Goal: Transaction & Acquisition: Book appointment/travel/reservation

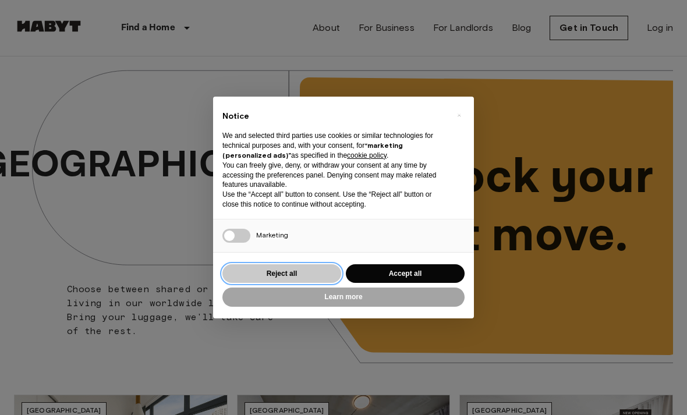
click at [266, 279] on button "Reject all" at bounding box center [281, 273] width 119 height 19
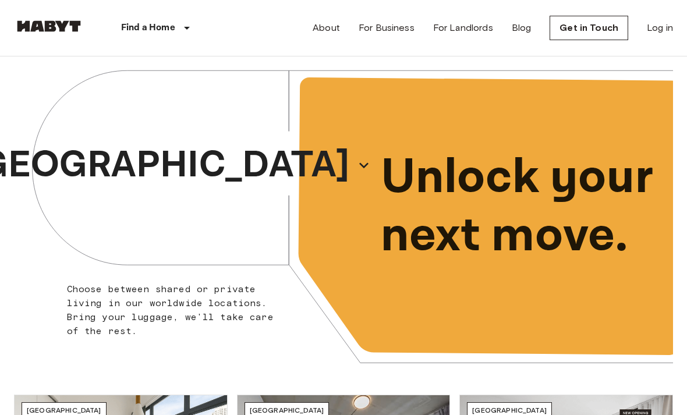
click at [168, 134] on button "[GEOGRAPHIC_DATA]" at bounding box center [169, 165] width 412 height 63
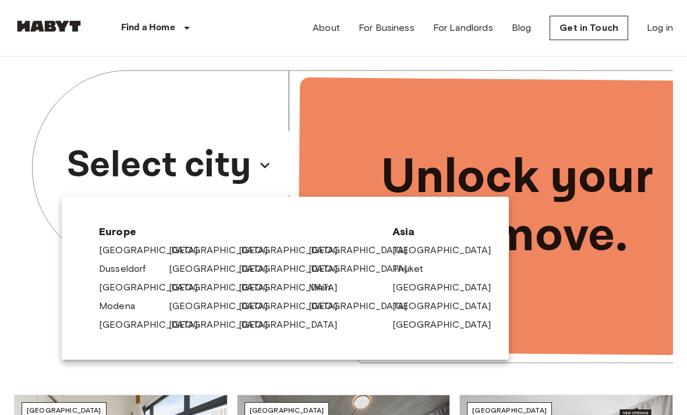
click at [410, 294] on link "[GEOGRAPHIC_DATA]" at bounding box center [448, 288] width 111 height 14
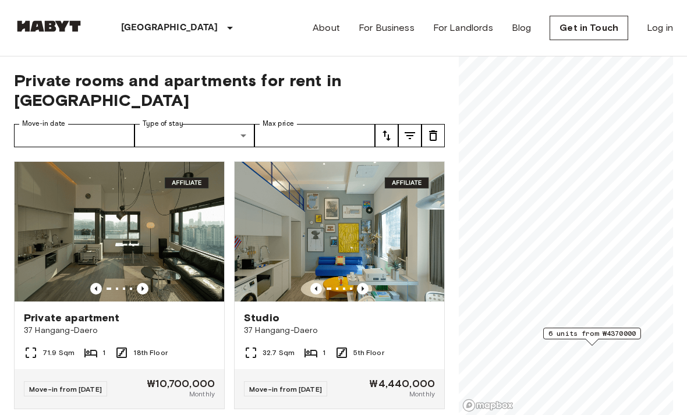
click at [569, 337] on span "6 units from ₩4370000" at bounding box center [592, 334] width 87 height 10
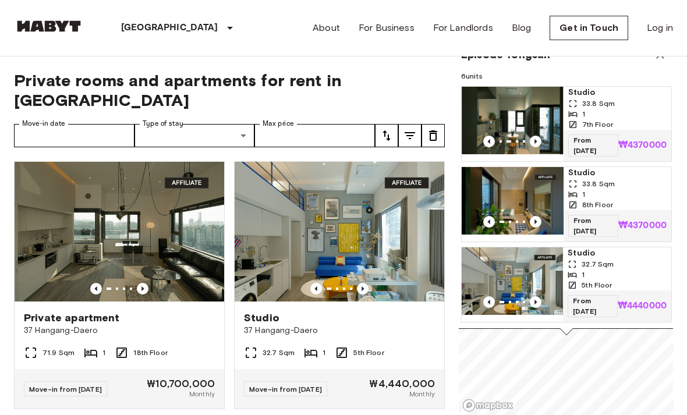
click at [595, 108] on span "33.8 Sqm" at bounding box center [598, 103] width 33 height 10
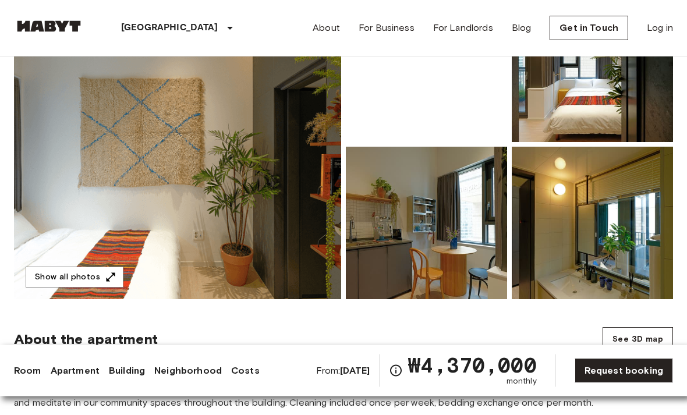
scroll to position [160, 0]
click at [83, 273] on button "Show all photos" at bounding box center [75, 278] width 98 height 22
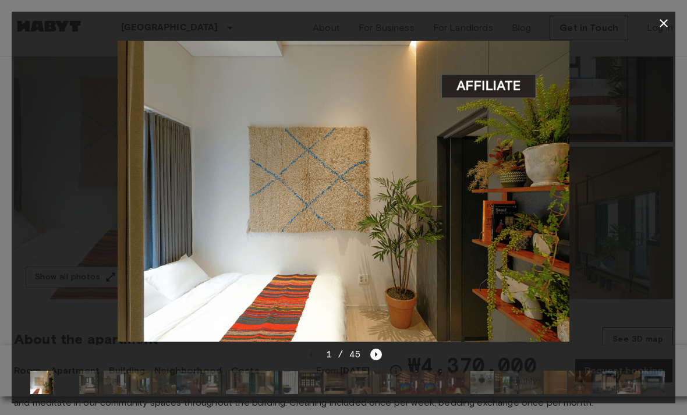
click at [643, 186] on div at bounding box center [344, 191] width 664 height 313
click at [377, 361] on icon "Next image" at bounding box center [376, 355] width 12 height 12
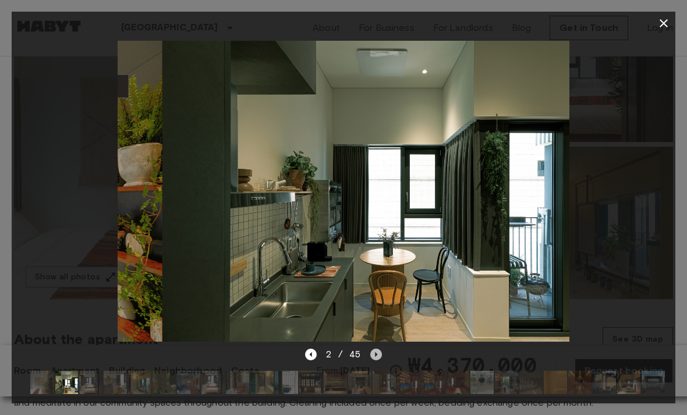
click at [375, 361] on icon "Next image" at bounding box center [376, 355] width 12 height 12
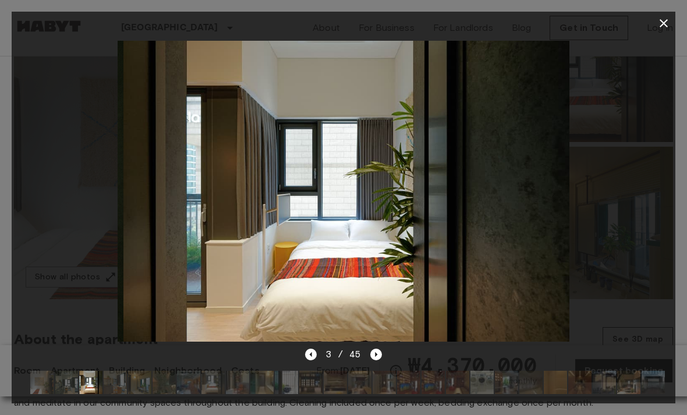
click at [378, 361] on icon "Next image" at bounding box center [376, 355] width 12 height 12
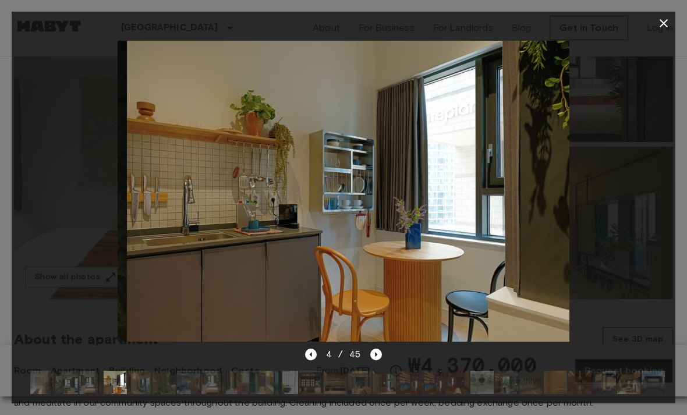
click at [376, 361] on icon "Next image" at bounding box center [376, 355] width 12 height 12
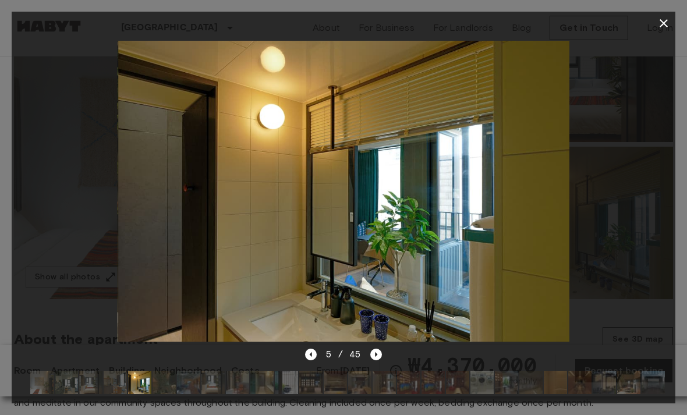
click at [374, 361] on icon "Next image" at bounding box center [376, 355] width 12 height 12
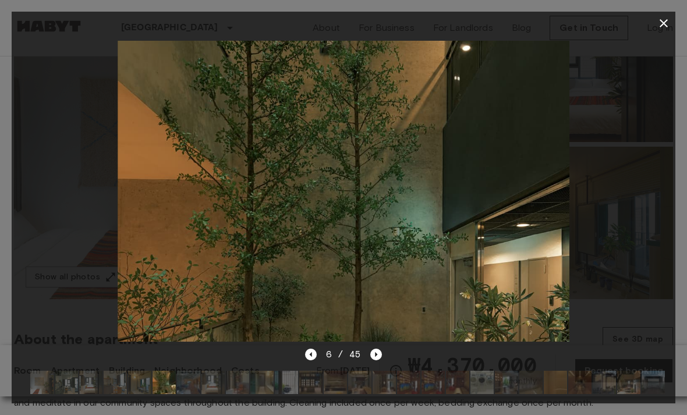
click at [380, 361] on icon "Next image" at bounding box center [376, 355] width 12 height 12
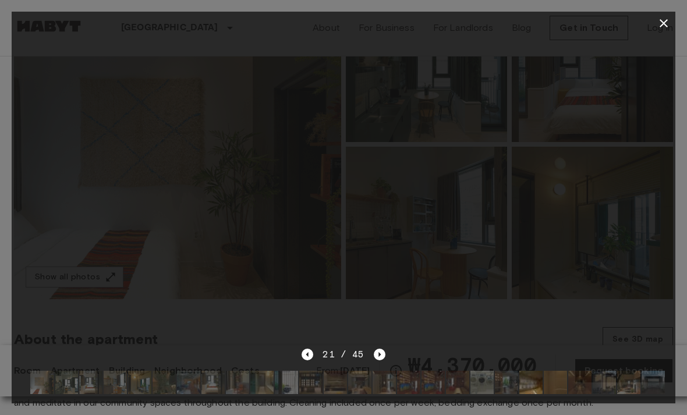
scroll to position [197, 0]
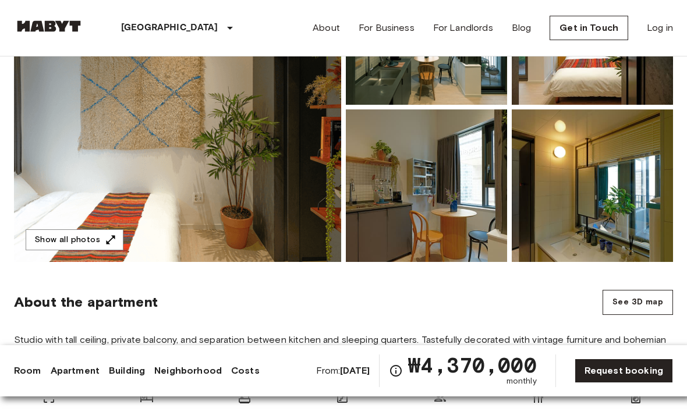
scroll to position [197, 0]
click at [144, 26] on p "[GEOGRAPHIC_DATA]" at bounding box center [169, 28] width 97 height 14
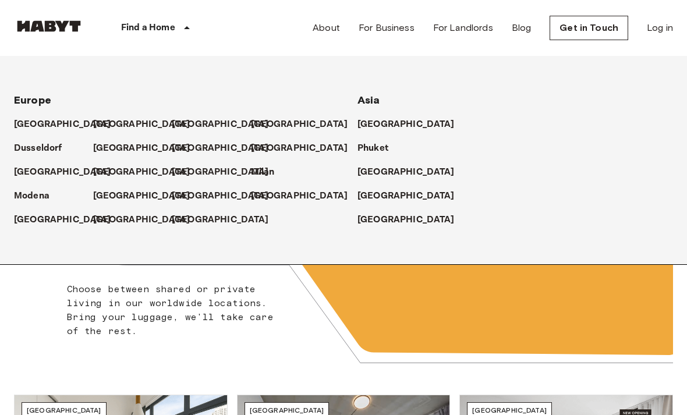
click at [181, 195] on p "[GEOGRAPHIC_DATA]" at bounding box center [220, 196] width 97 height 14
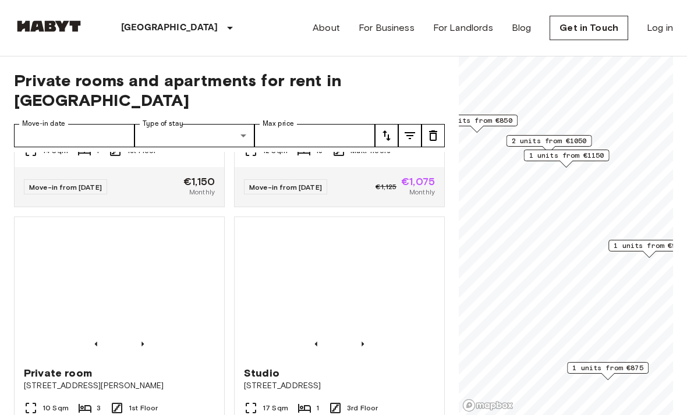
scroll to position [716, 0]
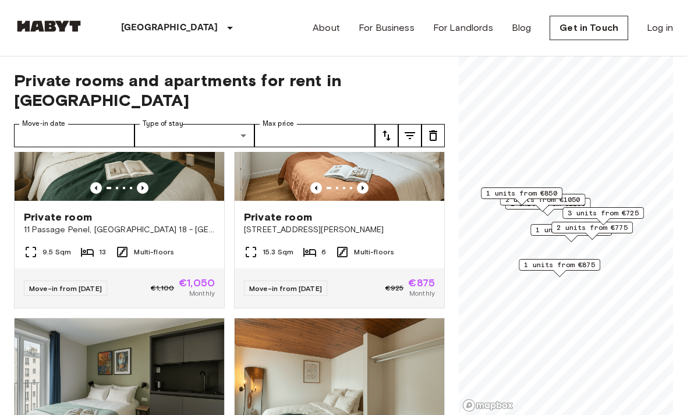
scroll to position [362, 0]
